Goal: Find specific page/section: Find specific page/section

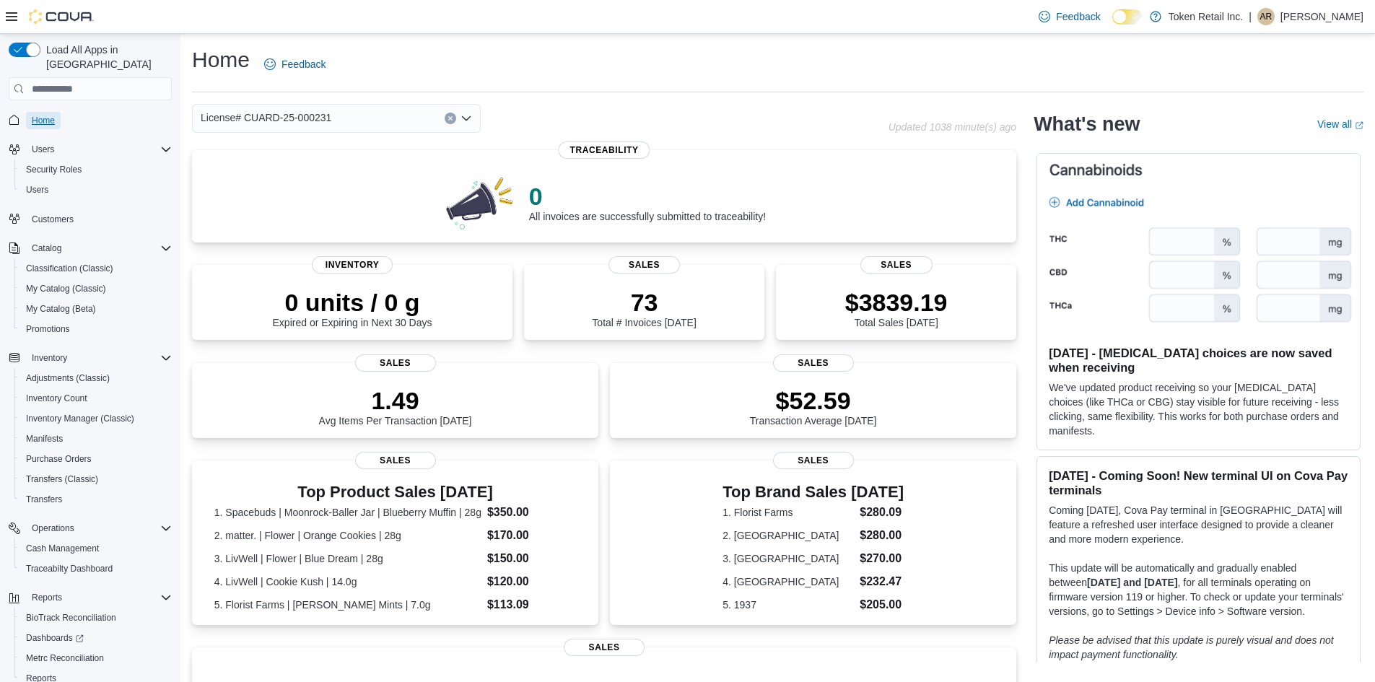
click at [51, 112] on span "Home" at bounding box center [43, 120] width 23 height 17
click at [37, 115] on span "Home" at bounding box center [43, 121] width 23 height 12
click at [74, 283] on span "My Catalog (Classic)" at bounding box center [66, 289] width 80 height 12
